Goal: Information Seeking & Learning: Learn about a topic

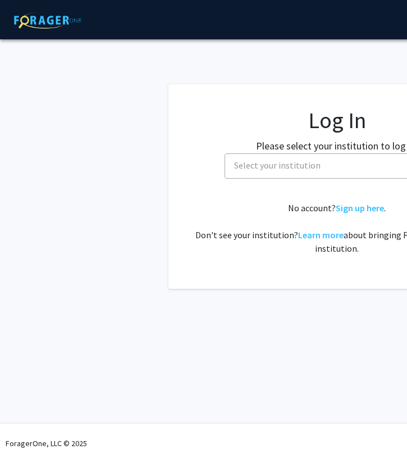
select select
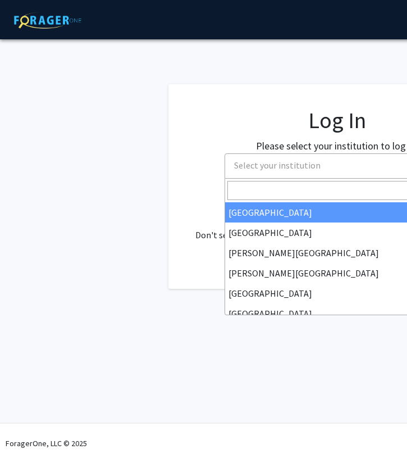
click at [310, 165] on span "Select your institution" at bounding box center [277, 164] width 86 height 11
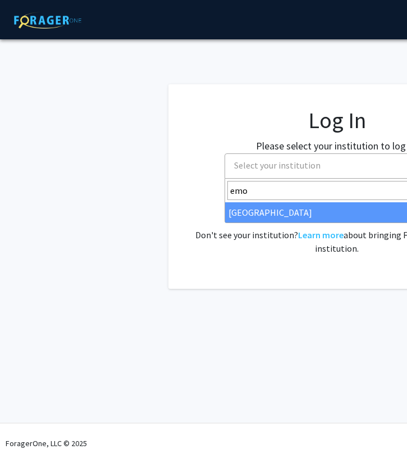
type input "emo"
select select "12"
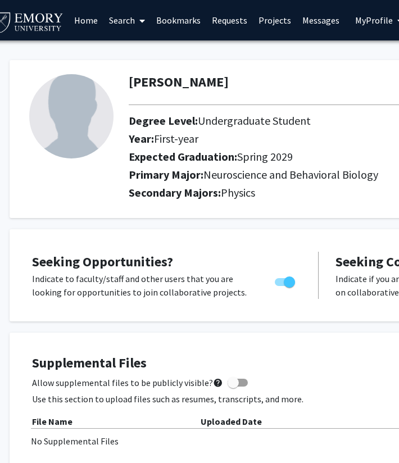
scroll to position [0, 4]
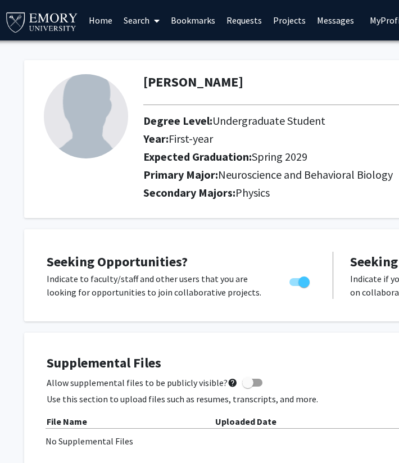
click at [284, 22] on link "Projects" at bounding box center [289, 20] width 44 height 39
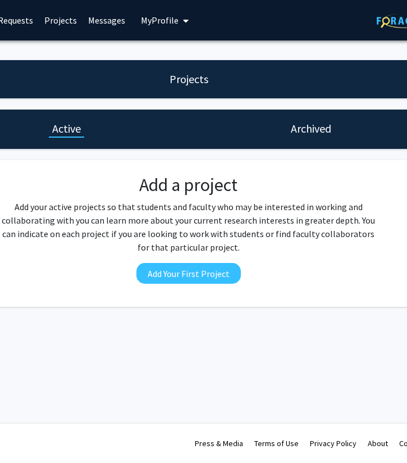
scroll to position [0, 259]
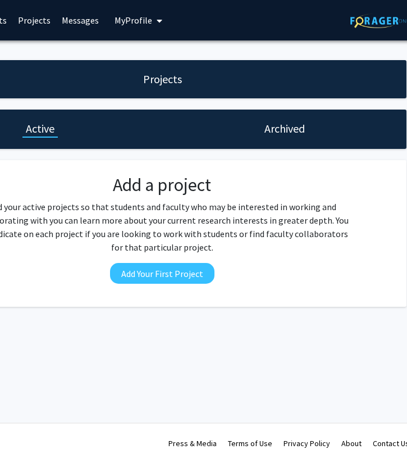
click at [125, 26] on span "My Profile" at bounding box center [134, 20] width 38 height 11
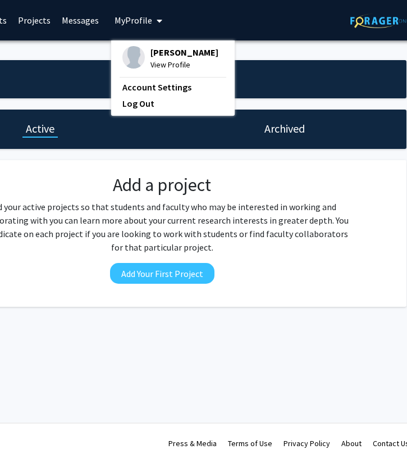
click at [134, 57] on img at bounding box center [133, 57] width 22 height 22
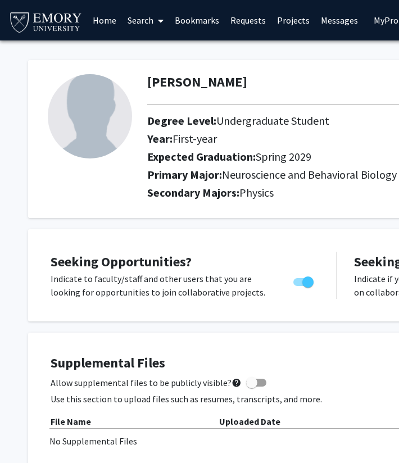
click at [110, 21] on link "Home" at bounding box center [104, 20] width 35 height 39
click at [160, 24] on icon at bounding box center [161, 20] width 6 height 9
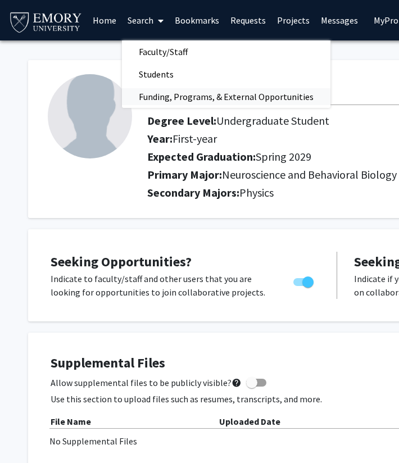
click at [158, 94] on span "Funding, Programs, & External Opportunities" at bounding box center [226, 96] width 208 height 22
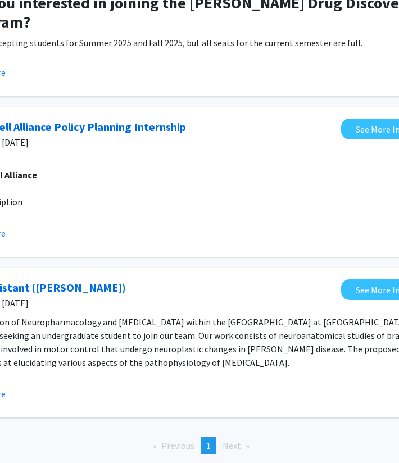
scroll to position [495, 249]
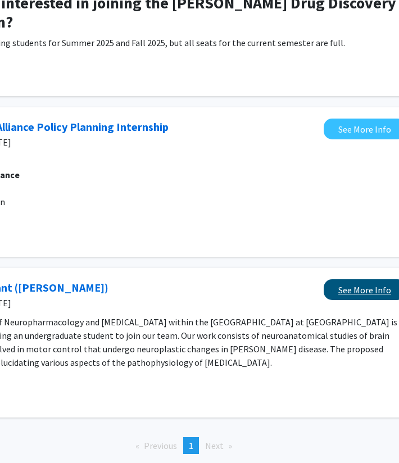
click at [364, 290] on link "See More Info" at bounding box center [364, 289] width 82 height 21
